Goal: Information Seeking & Learning: Learn about a topic

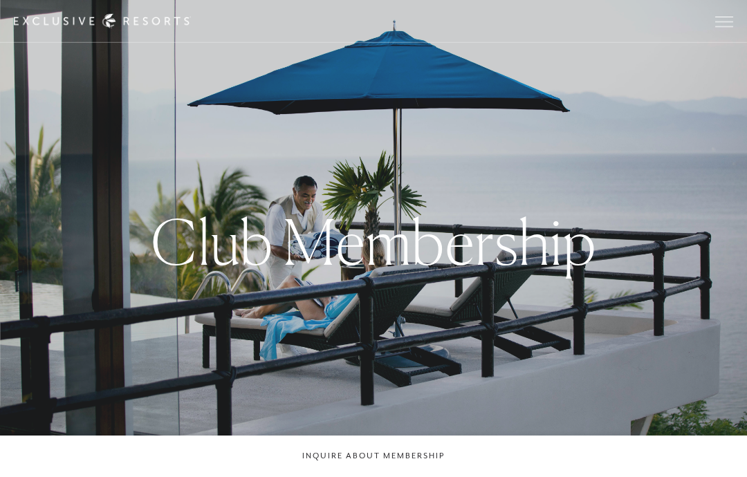
scroll to position [20, 0]
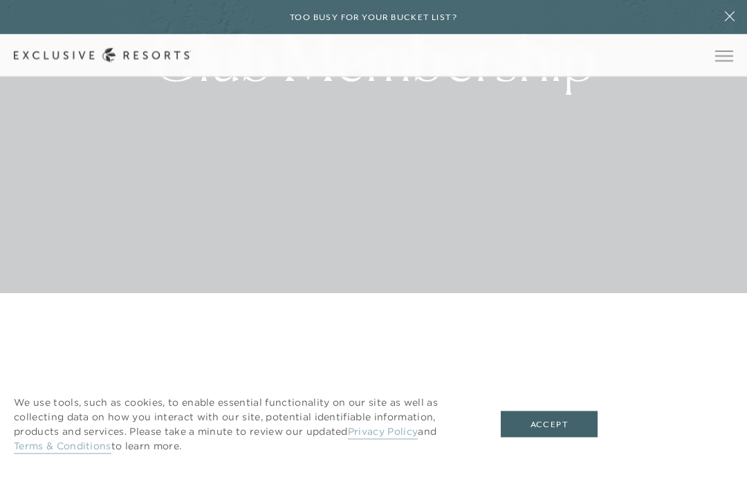
scroll to position [197, 0]
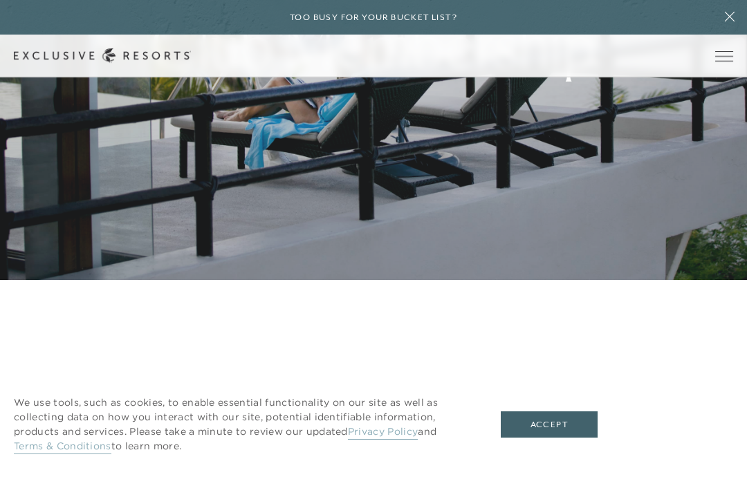
click at [573, 426] on button "Accept" at bounding box center [549, 425] width 97 height 26
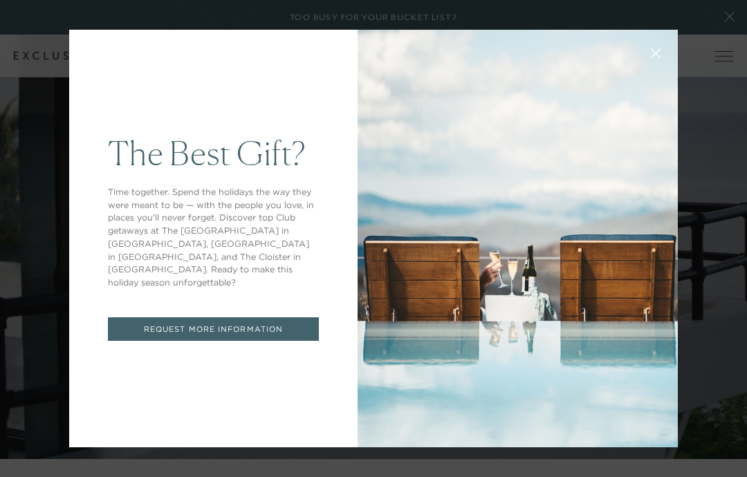
scroll to position [0, 0]
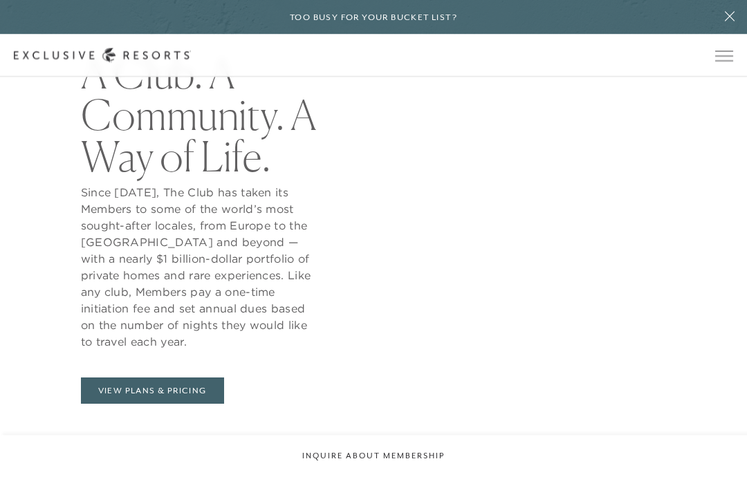
scroll to position [523, 0]
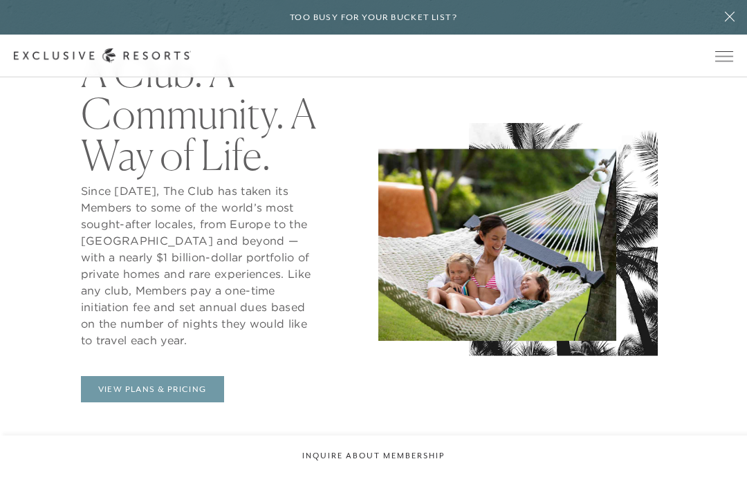
click at [194, 403] on link "View Plans & Pricing" at bounding box center [152, 389] width 143 height 26
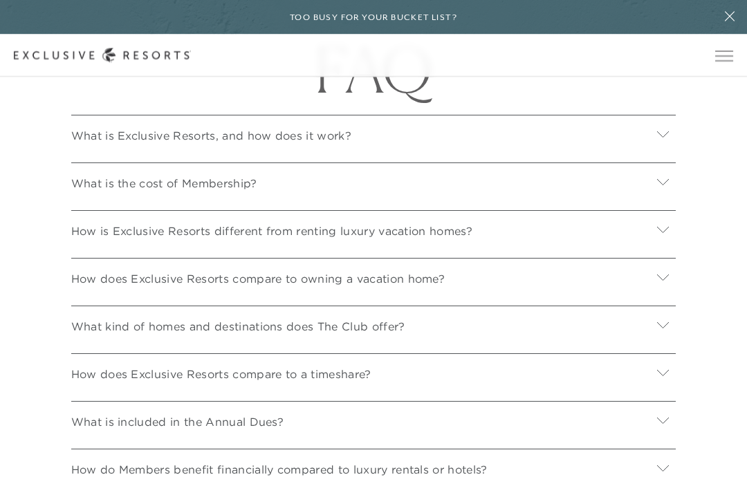
scroll to position [4843, 0]
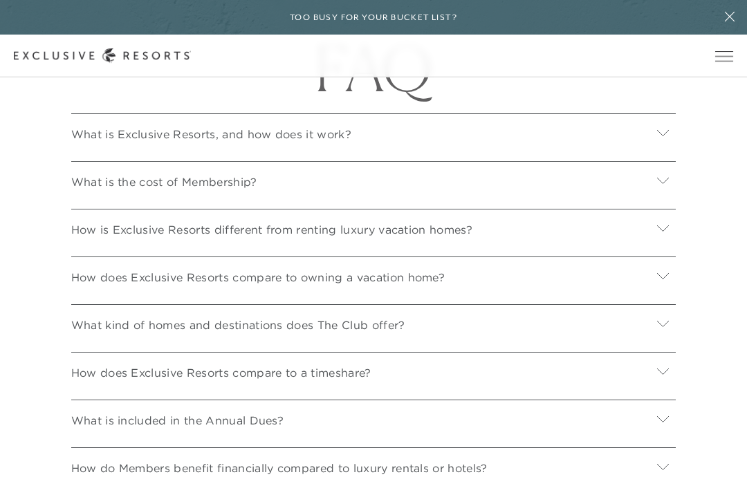
click at [667, 235] on icon at bounding box center [662, 227] width 13 height 13
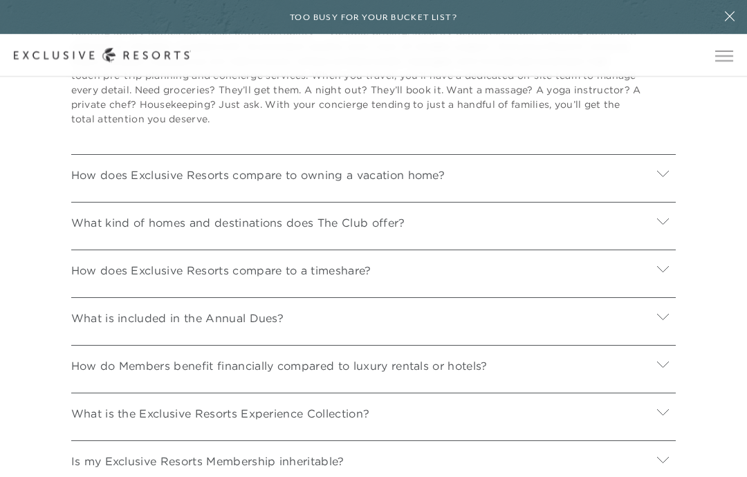
scroll to position [5089, 0]
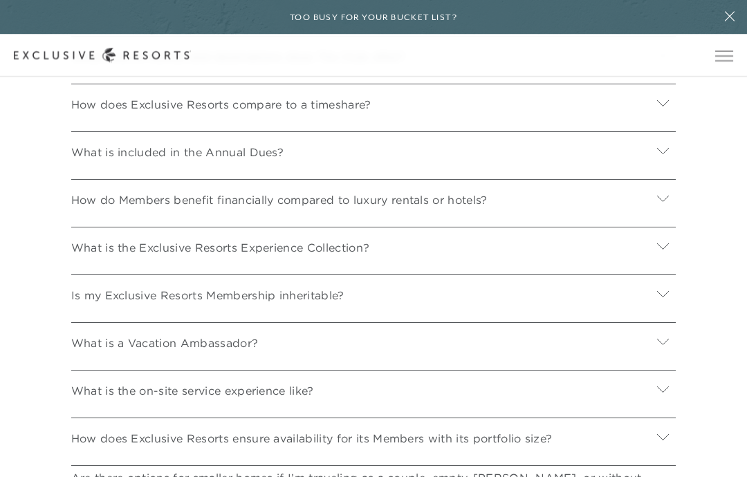
click at [670, 169] on div at bounding box center [663, 152] width 26 height 33
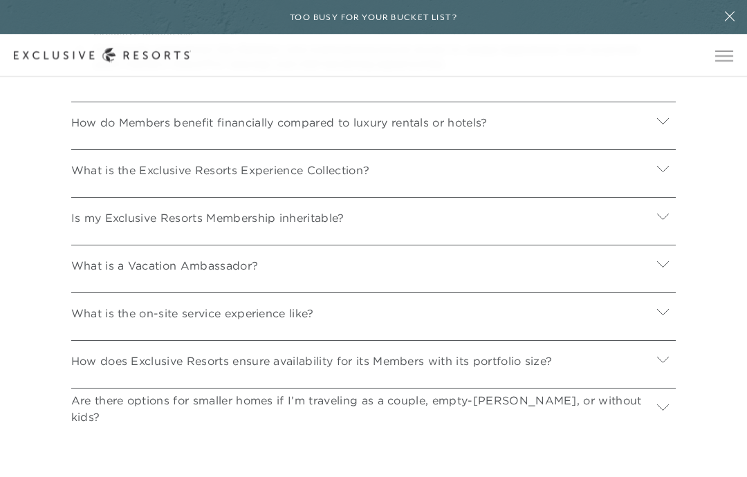
scroll to position [5623, 0]
click at [673, 186] on div at bounding box center [663, 169] width 26 height 33
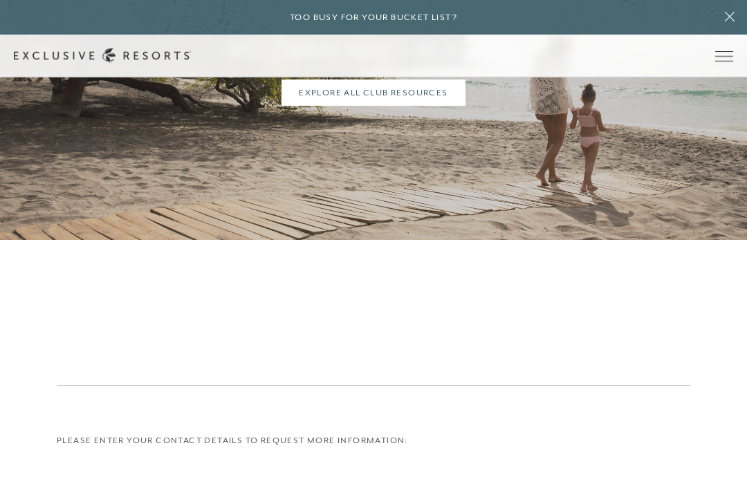
scroll to position [6653, 0]
